Goal: Transaction & Acquisition: Purchase product/service

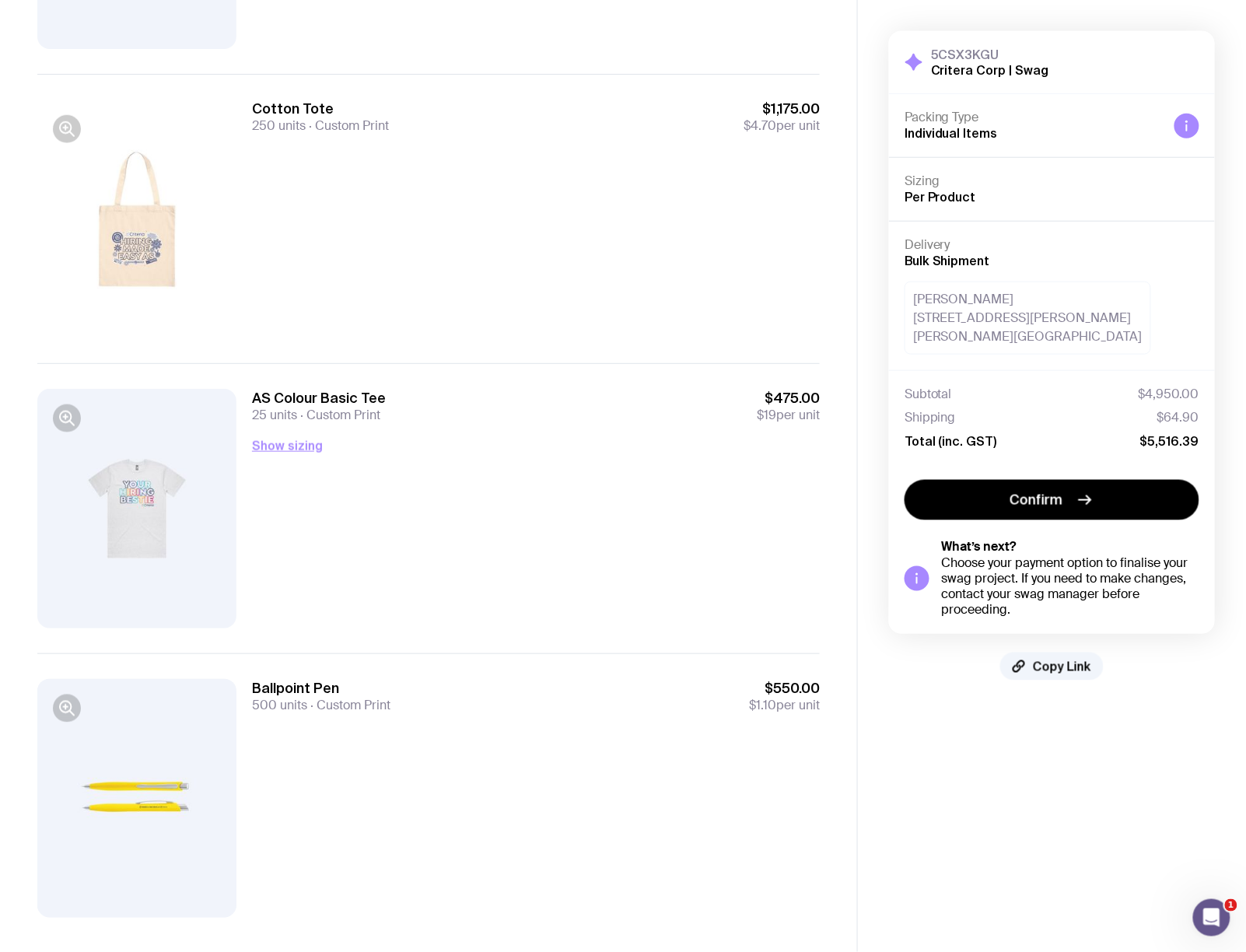
scroll to position [394, 0]
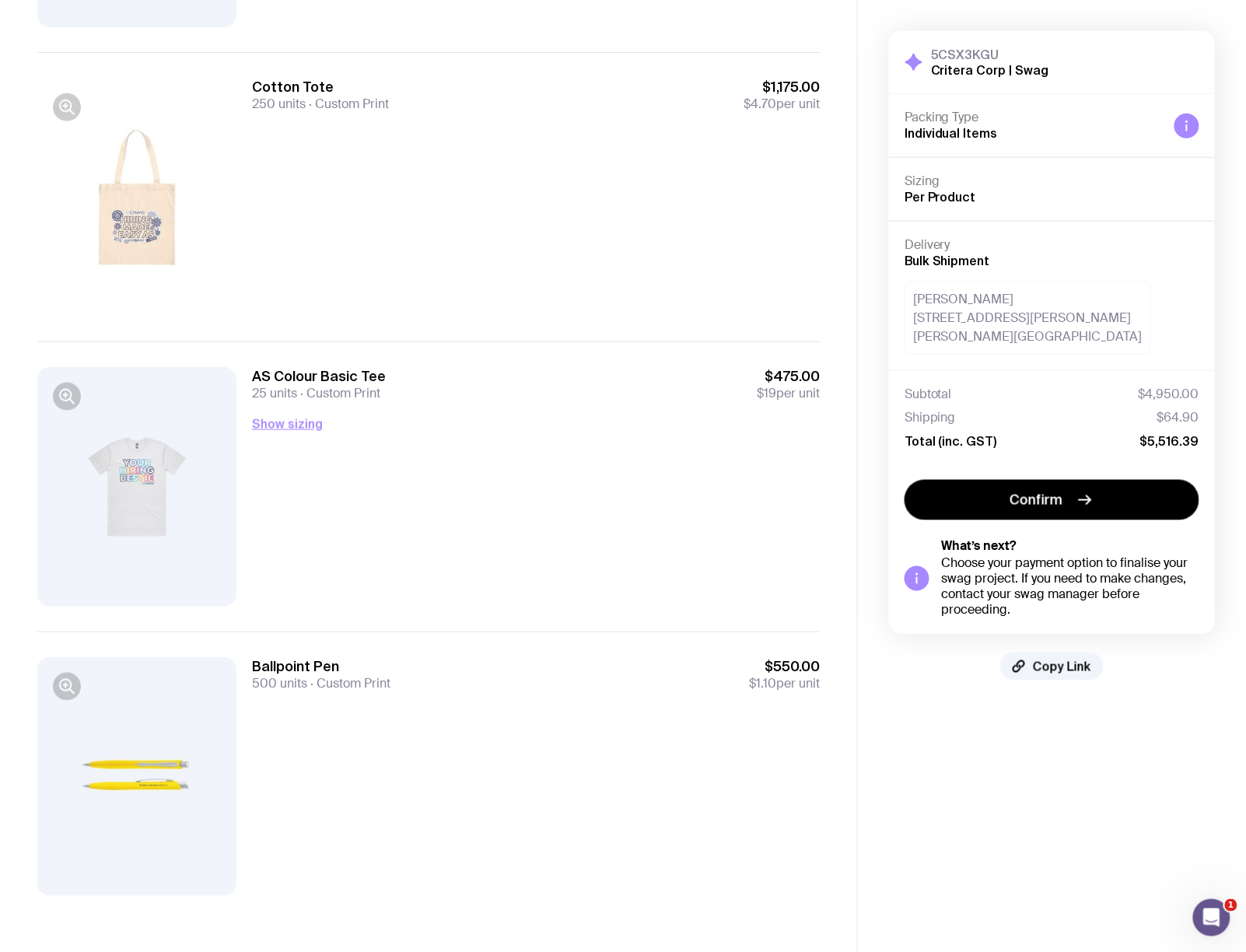
click at [153, 713] on div at bounding box center [137, 776] width 199 height 239
click at [72, 693] on icon "button" at bounding box center [67, 686] width 19 height 19
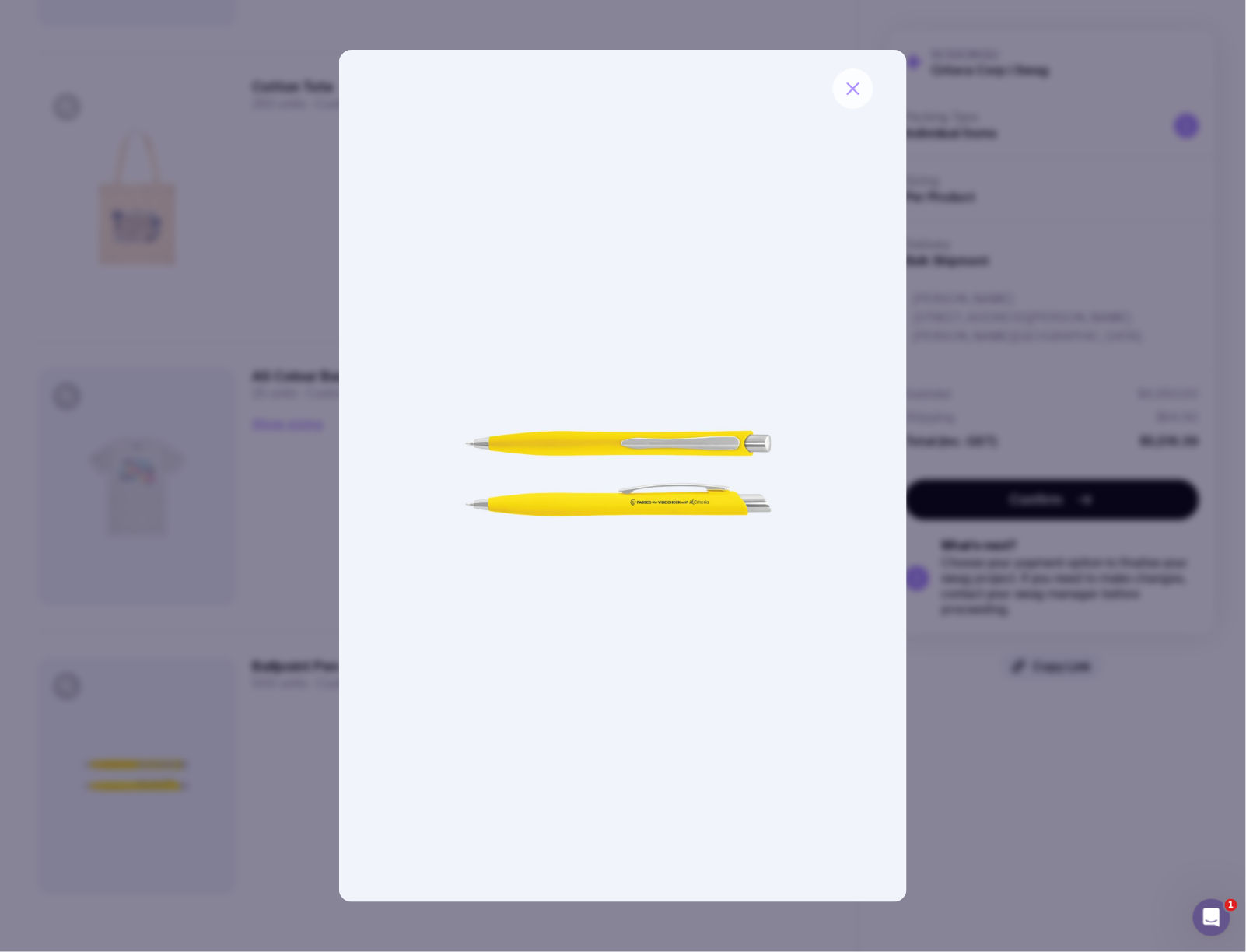
click at [853, 91] on icon "button" at bounding box center [853, 89] width 19 height 19
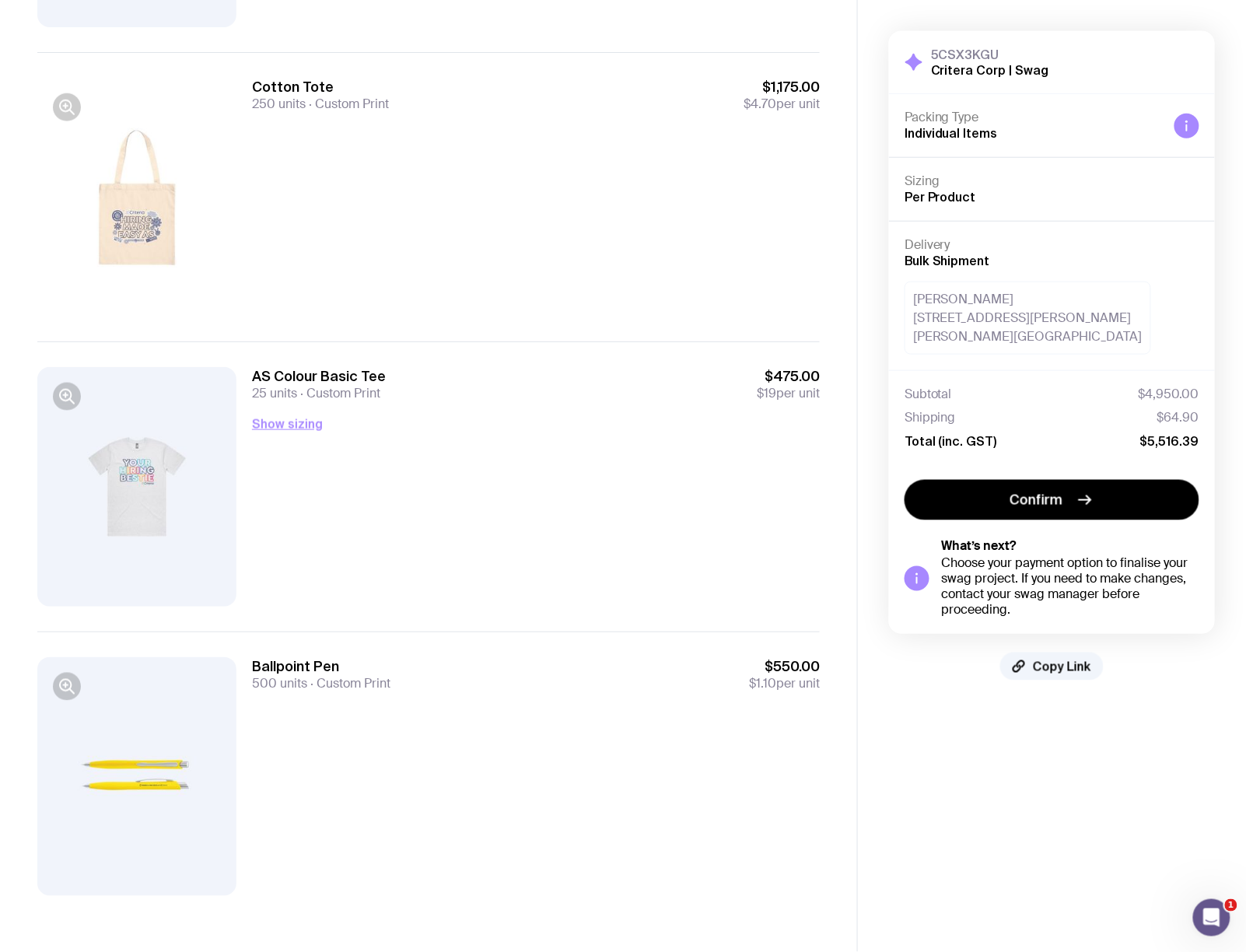
click at [322, 713] on div "Ballpoint Pen 500 units Custom Print $550.00 $1.10 per unit" at bounding box center [536, 776] width 568 height 239
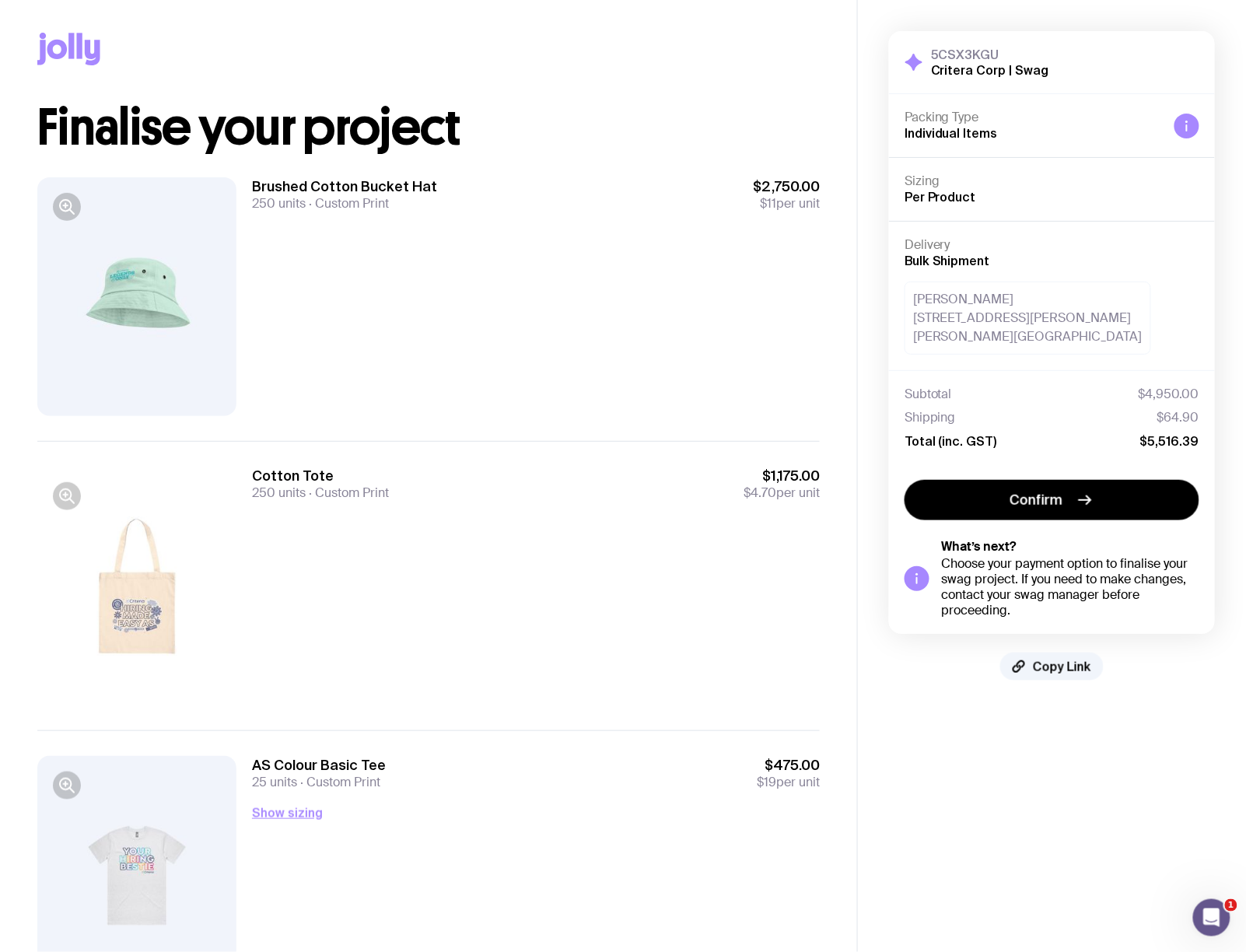
scroll to position [0, 0]
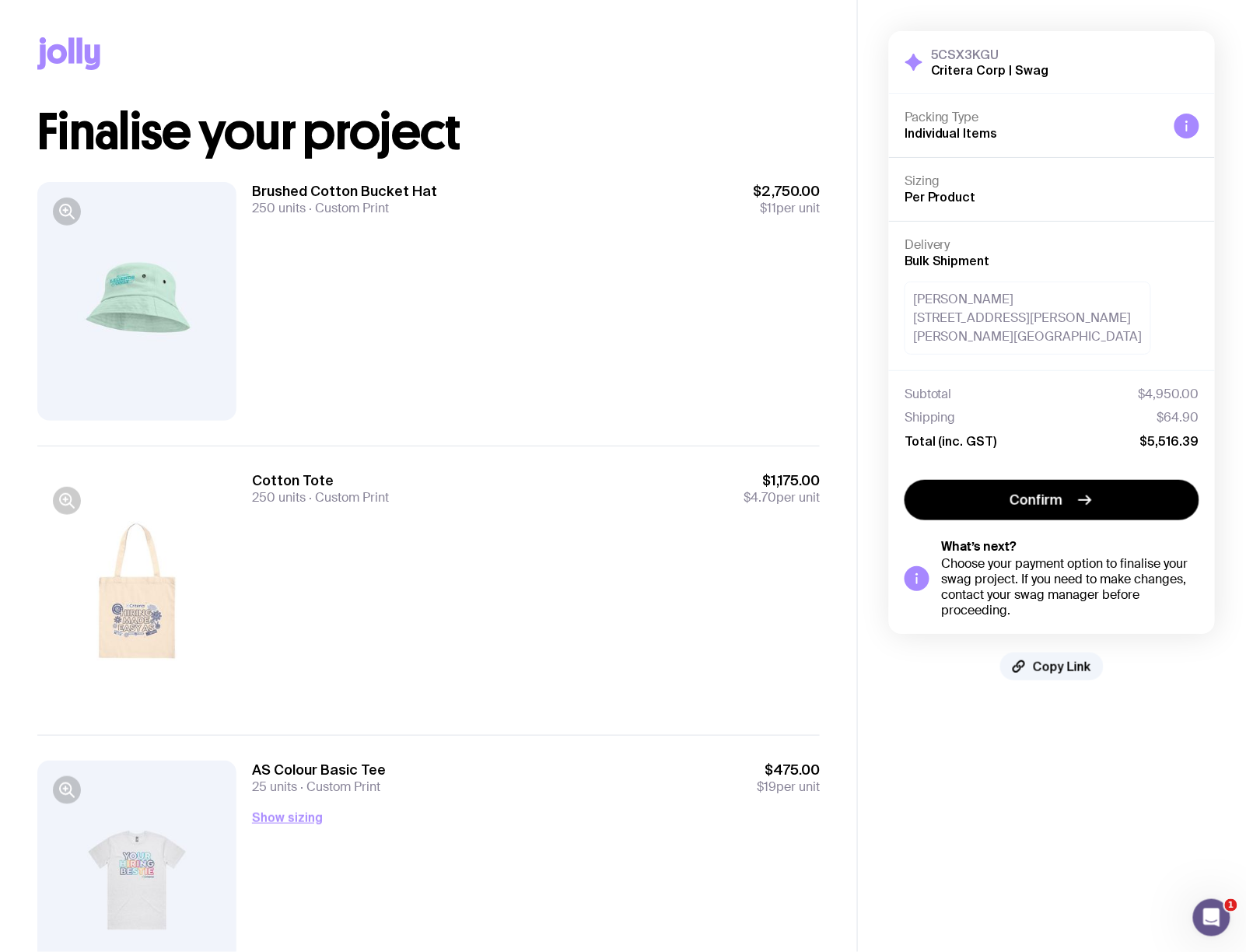
click at [291, 209] on span "250 units" at bounding box center [279, 208] width 54 height 16
